Goal: Register for event/course

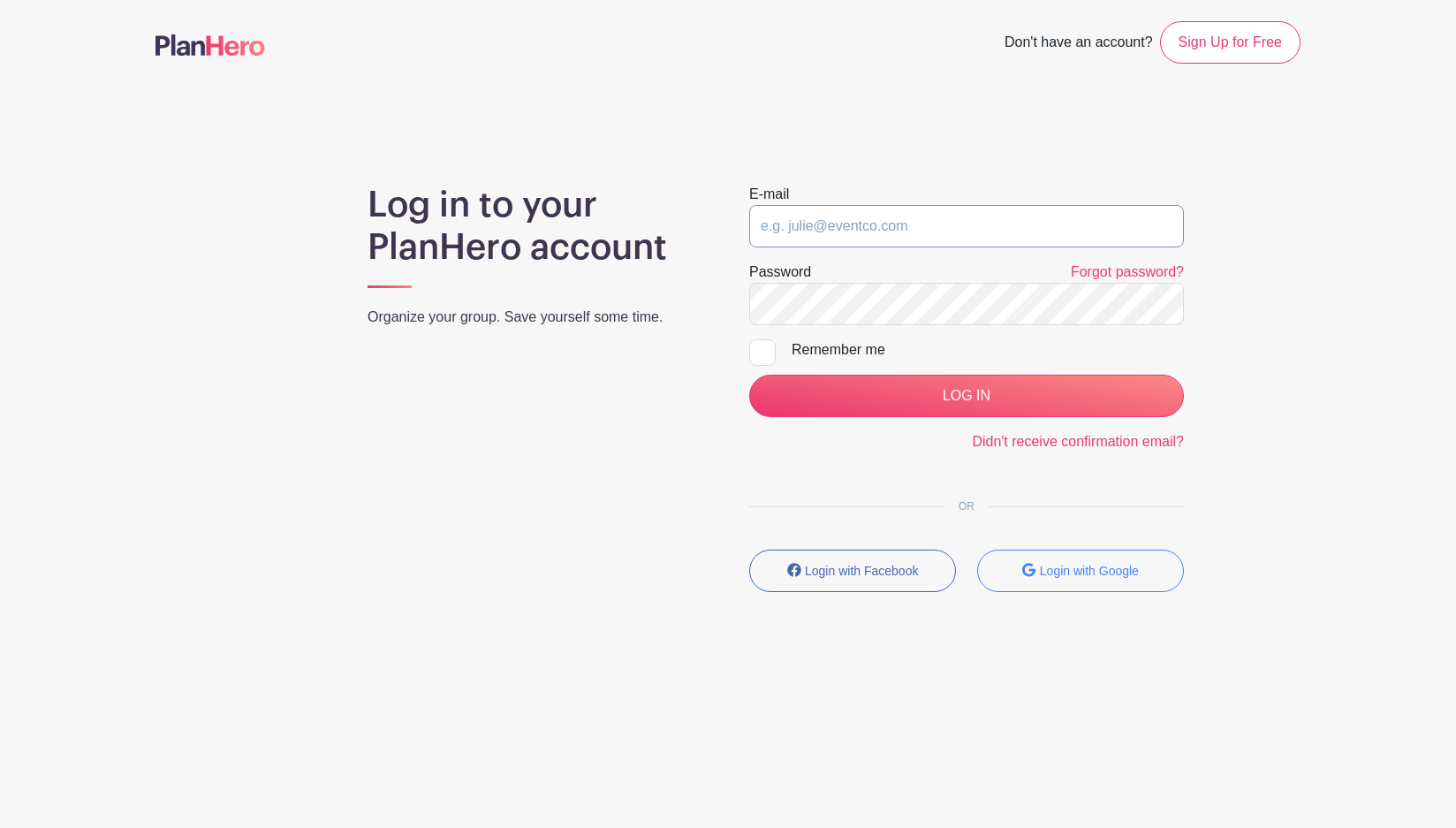
click at [861, 232] on input "email" at bounding box center [966, 226] width 435 height 43
type input "wphelps@hawaii.wish.org"
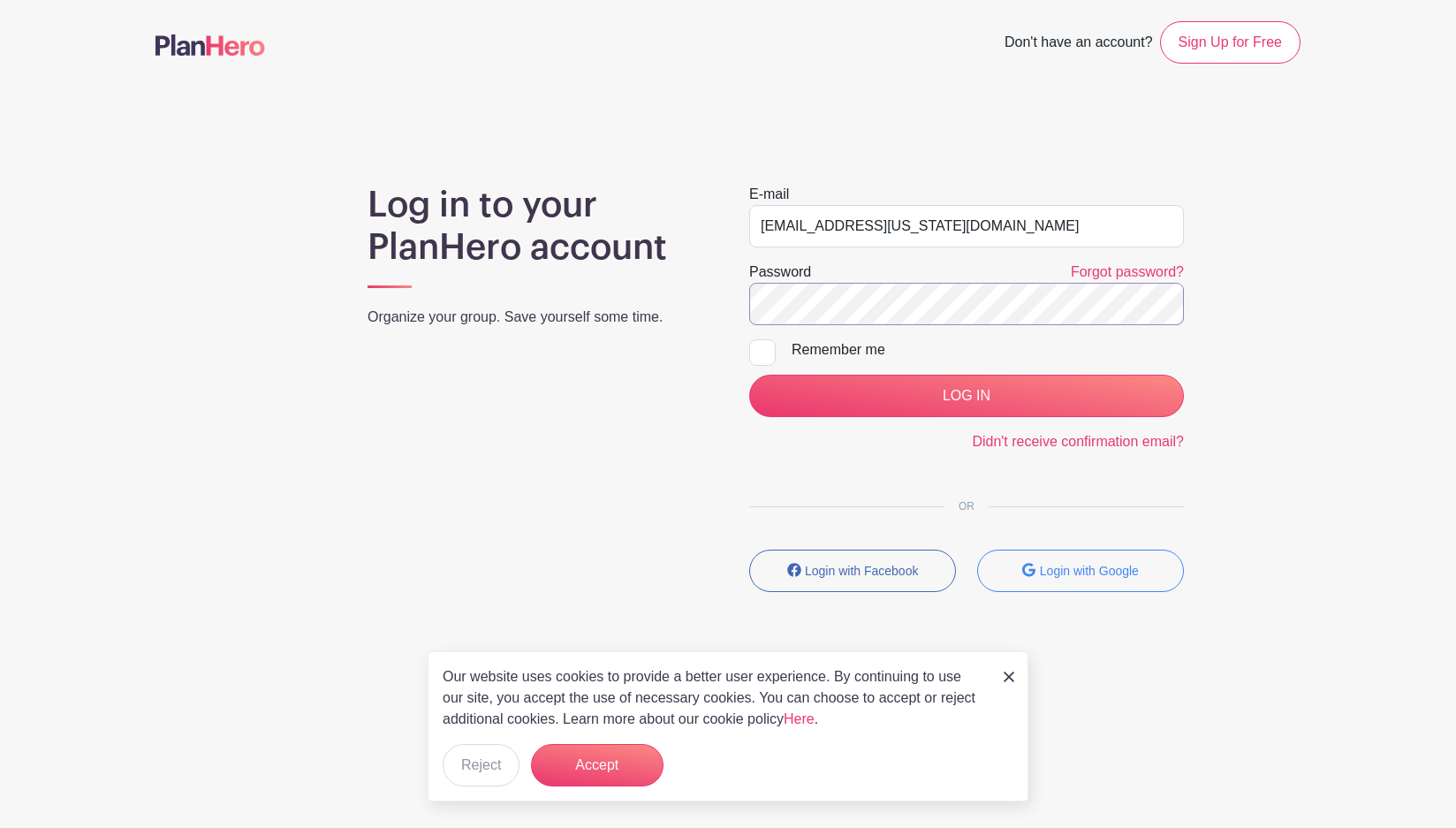
click at [749, 375] on input "LOG IN" at bounding box center [966, 396] width 435 height 43
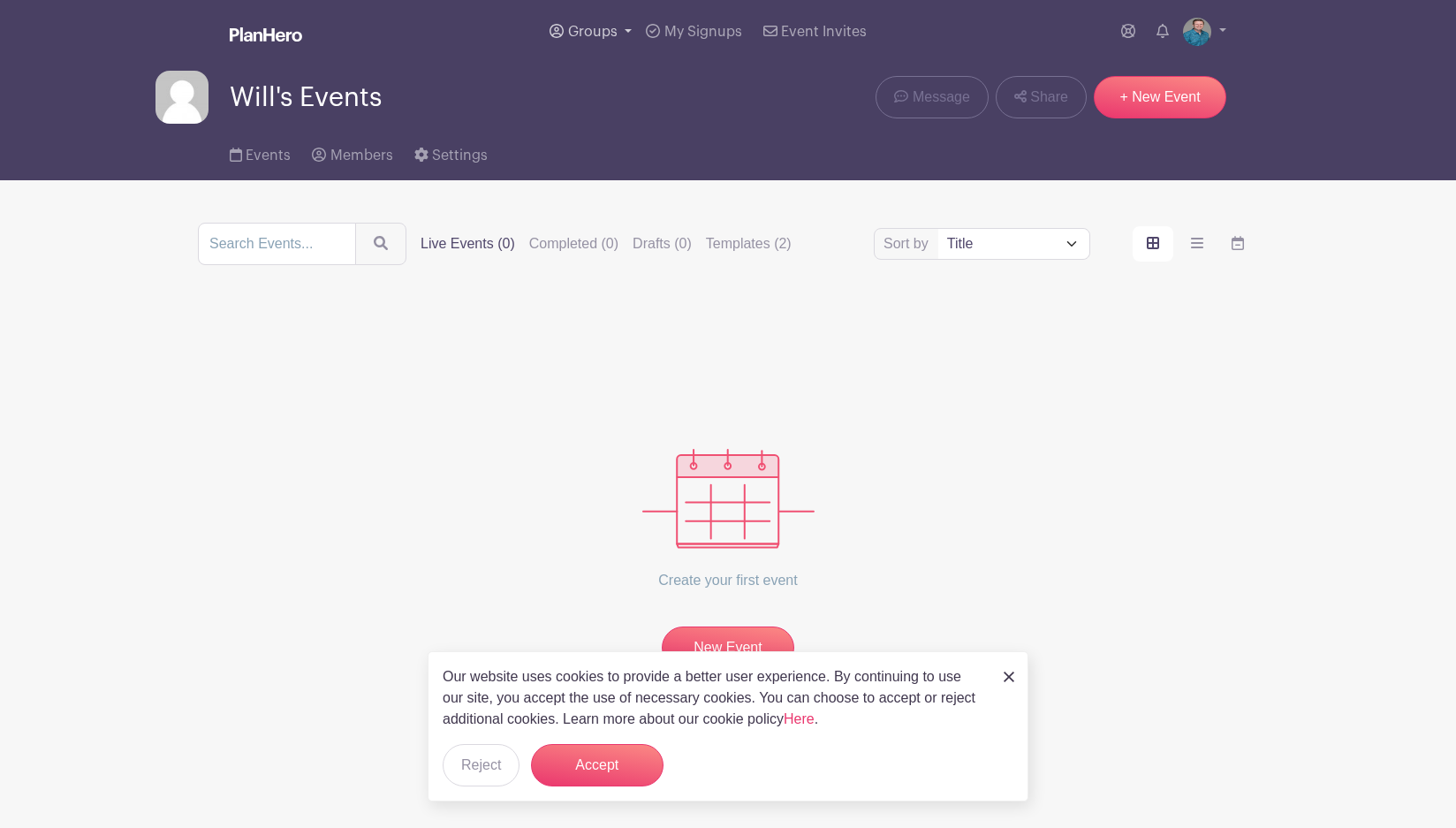
click at [603, 32] on span "Groups" at bounding box center [592, 32] width 49 height 14
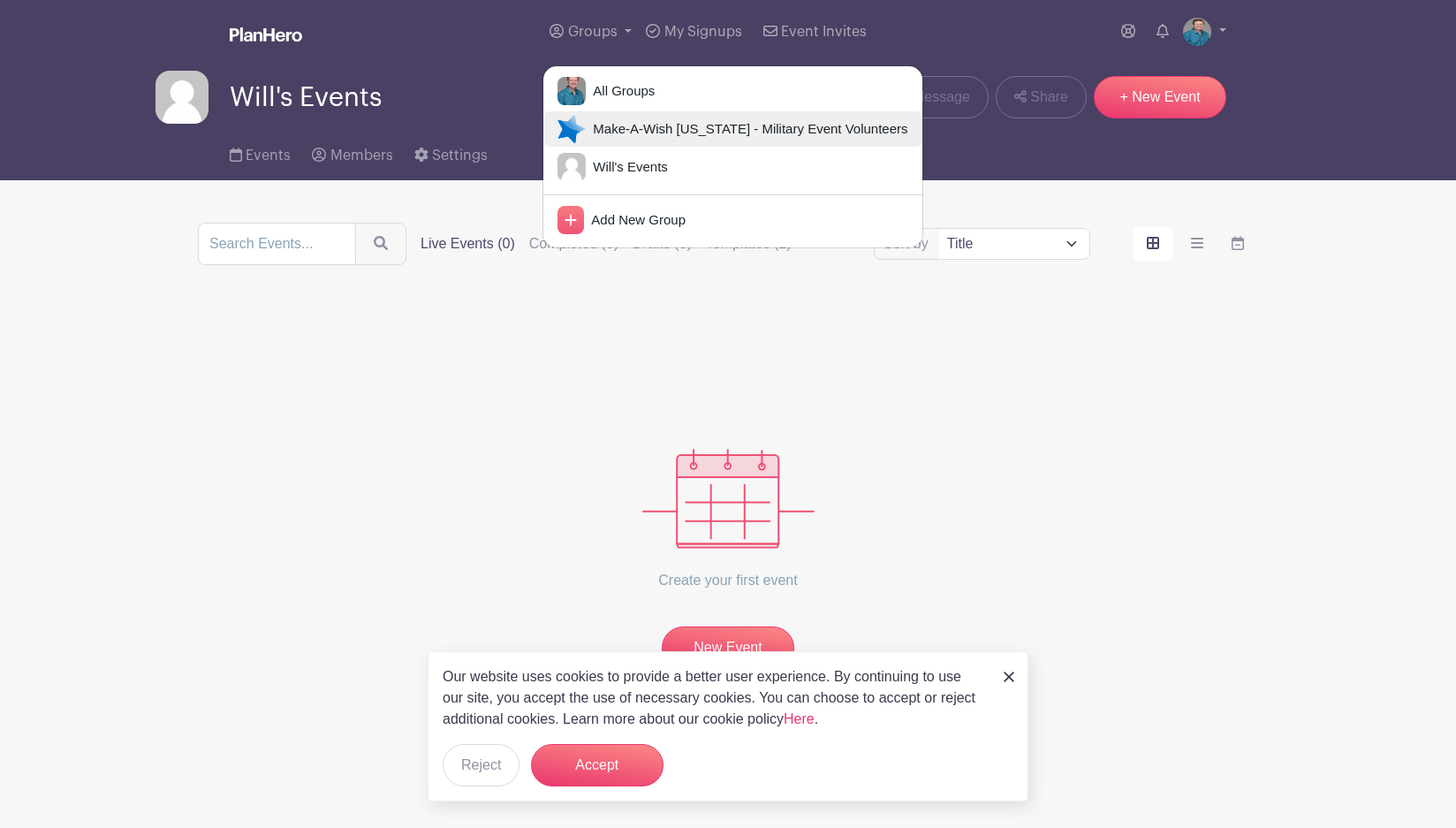
click at [599, 134] on span "Make-A-Wish [US_STATE] - Military Event Volunteers" at bounding box center [746, 130] width 322 height 20
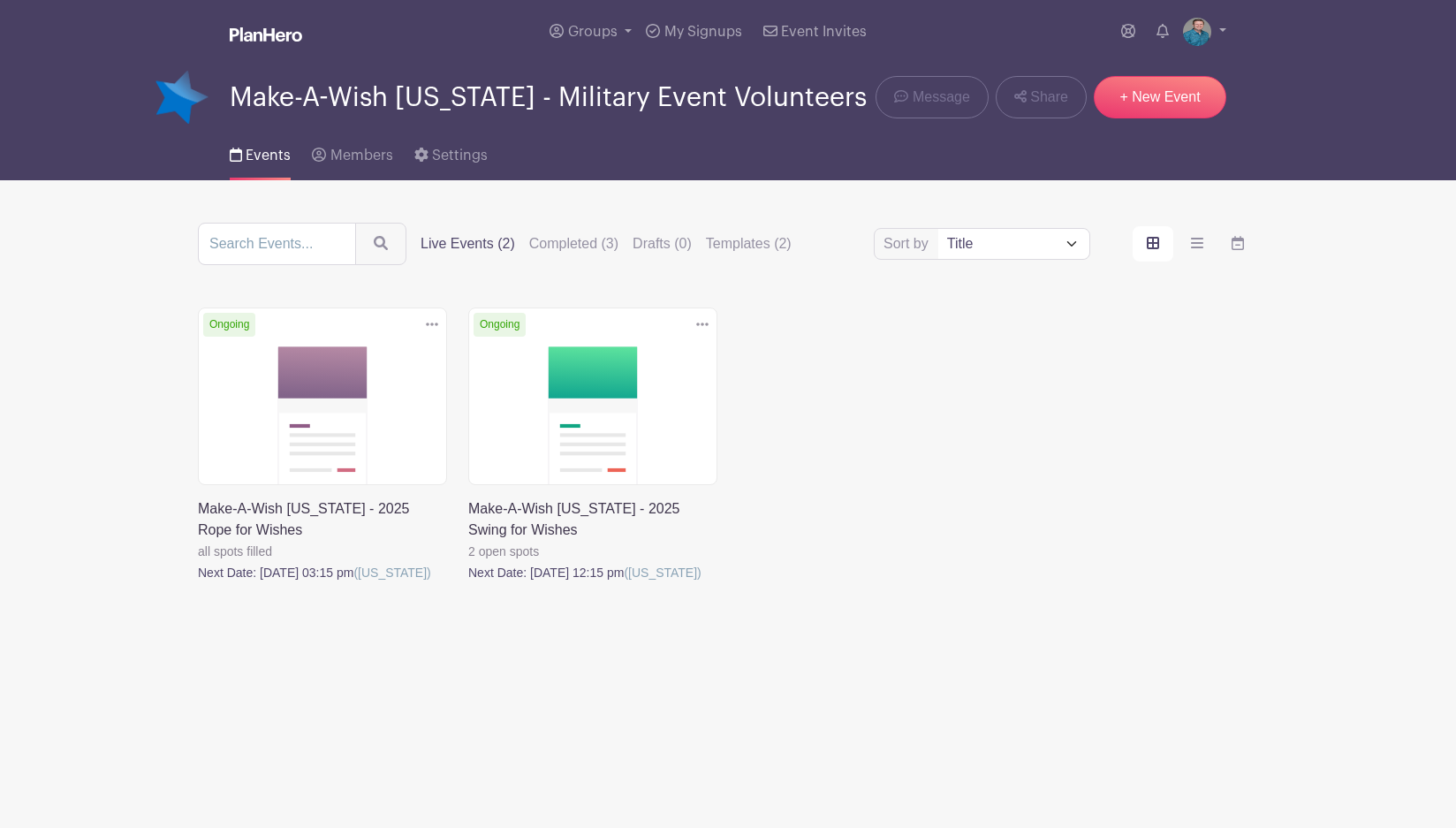
click at [468, 583] on link at bounding box center [468, 583] width 0 height 0
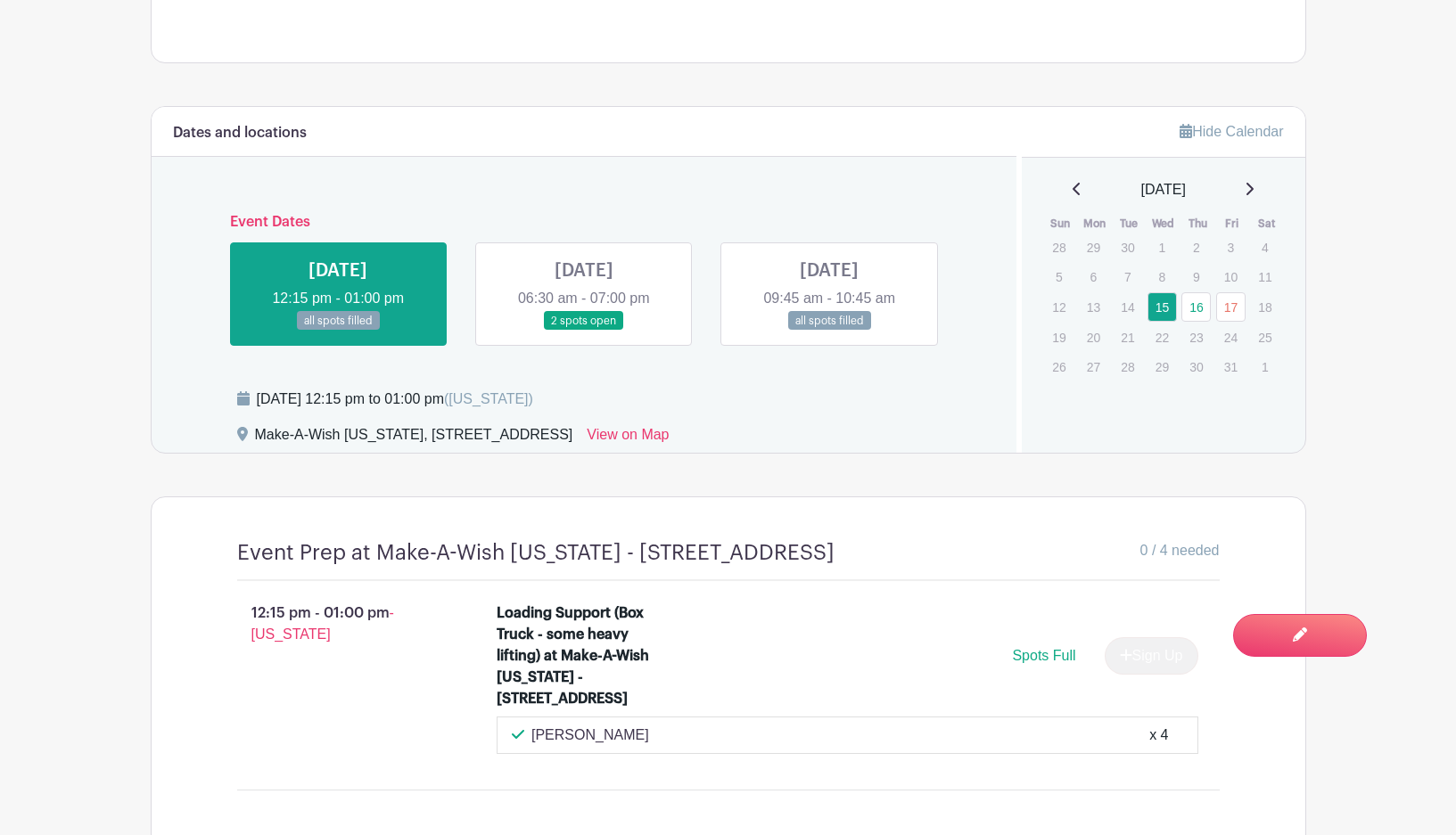
scroll to position [862, 0]
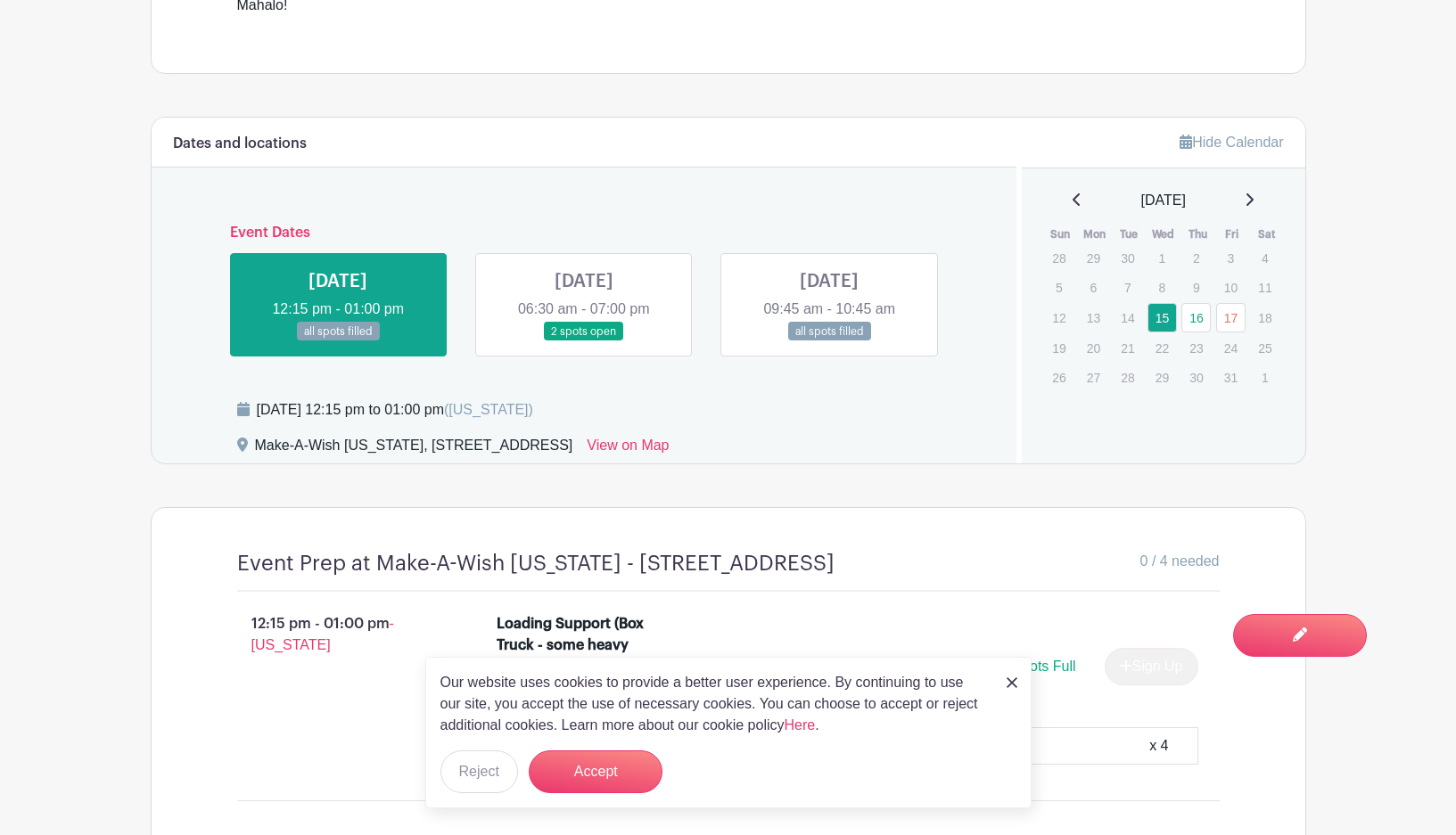
click at [584, 341] on link at bounding box center [584, 341] width 0 height 0
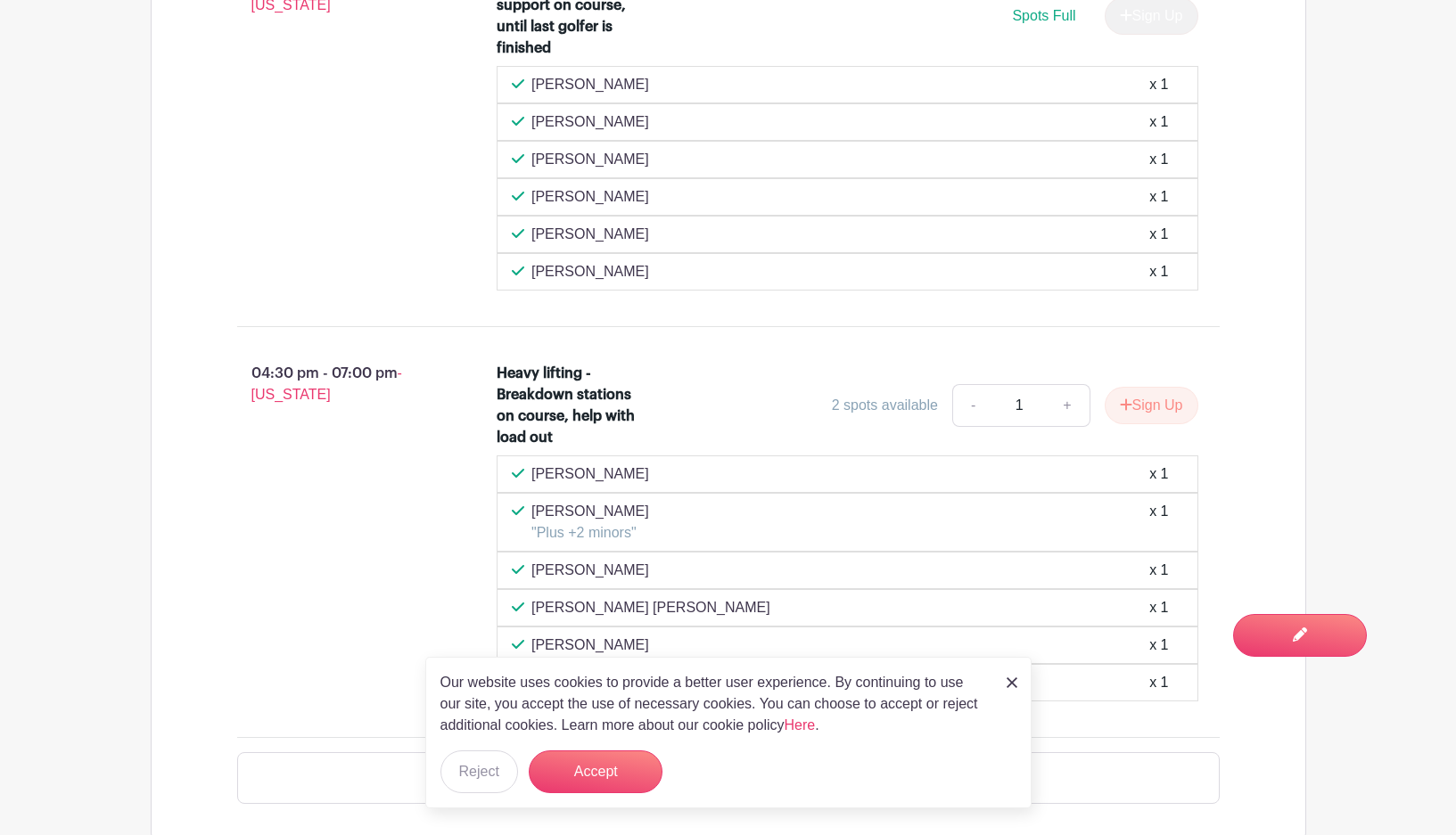
scroll to position [1974, 0]
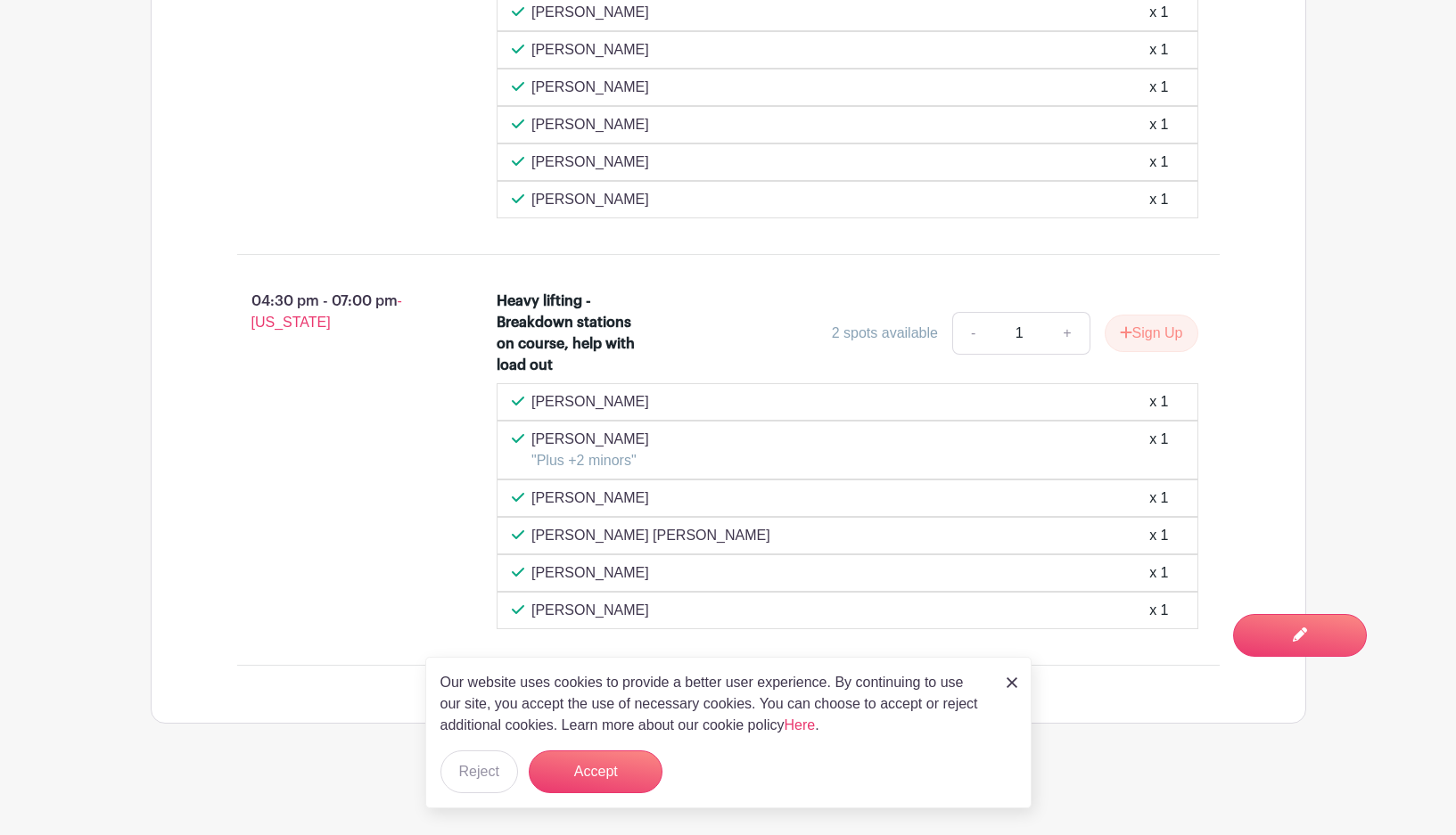
click at [1011, 678] on img at bounding box center [1011, 682] width 10 height 10
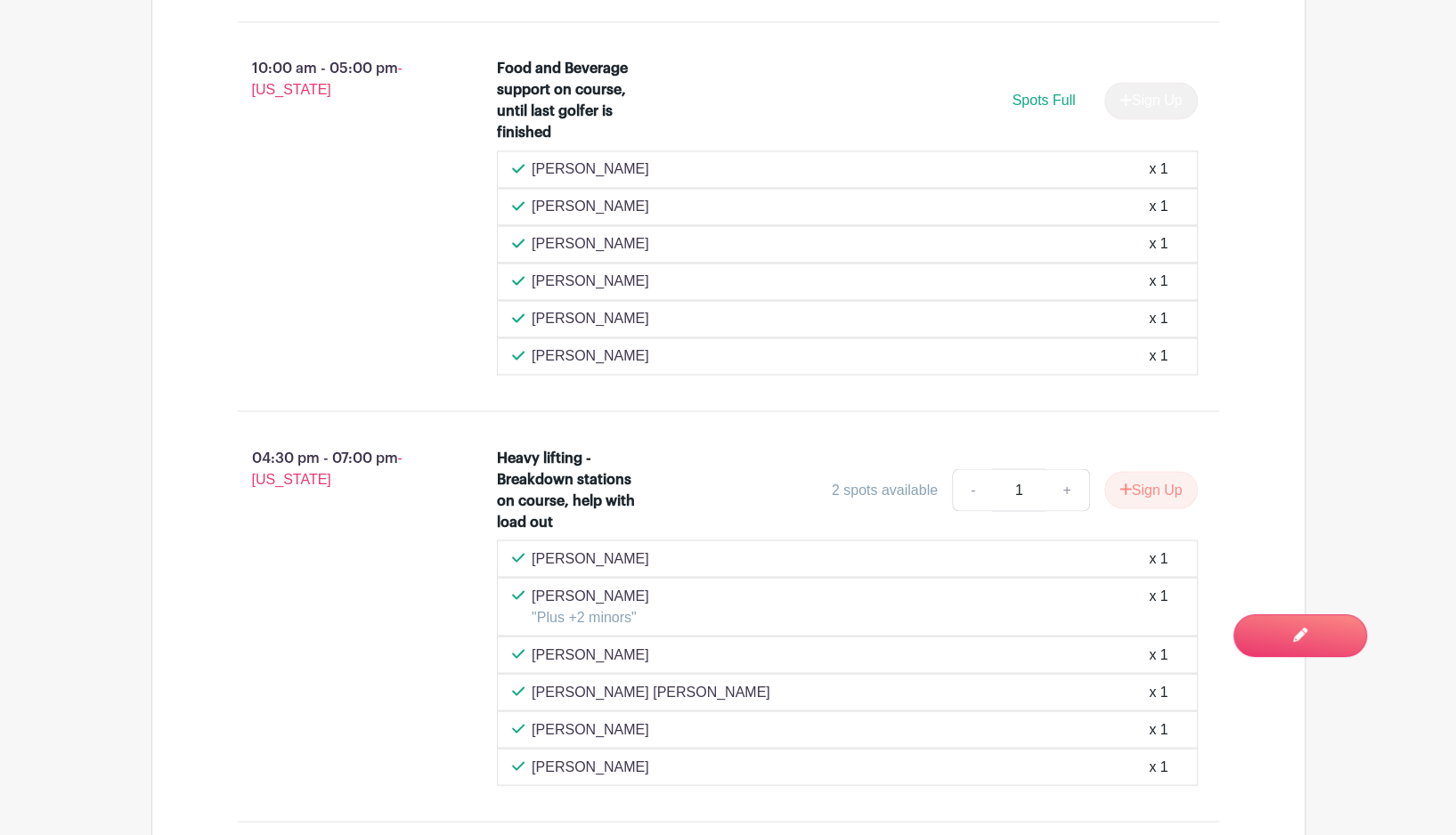
scroll to position [1868, 0]
